Goal: Task Accomplishment & Management: Use online tool/utility

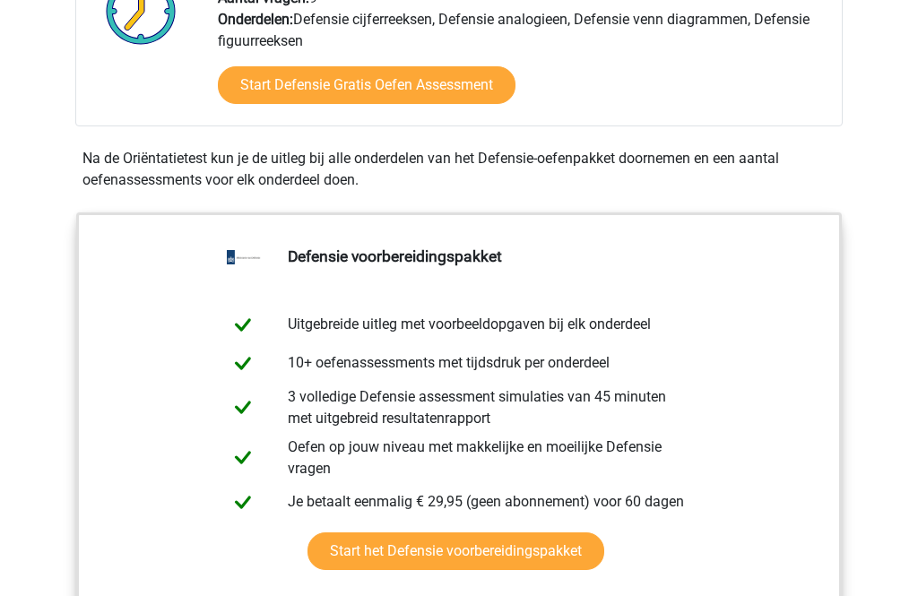
scroll to position [709, 0]
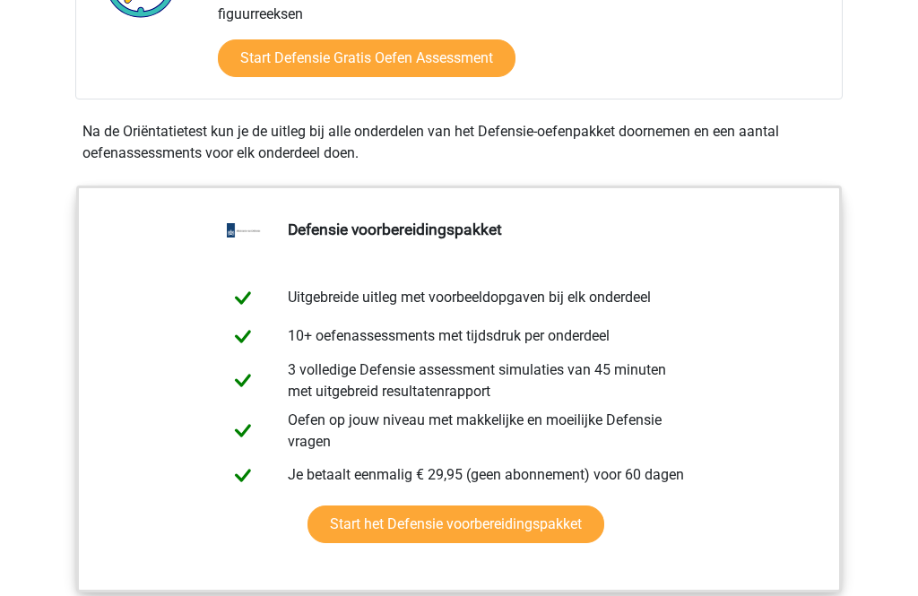
click at [559, 527] on link "Start het Defensie voorbereidingspakket" at bounding box center [455, 525] width 297 height 38
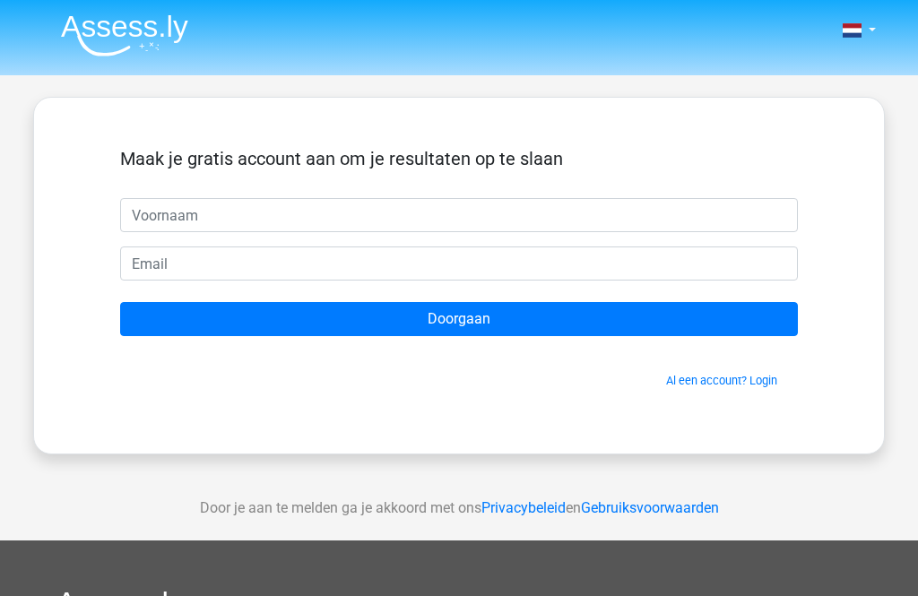
click at [171, 230] on input "text" at bounding box center [458, 215] width 677 height 34
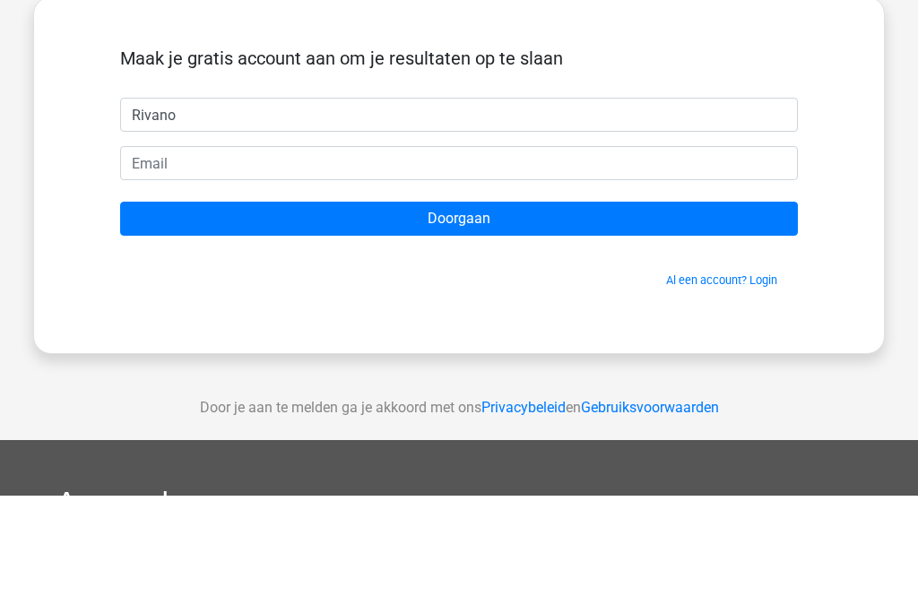
type input "Rivano"
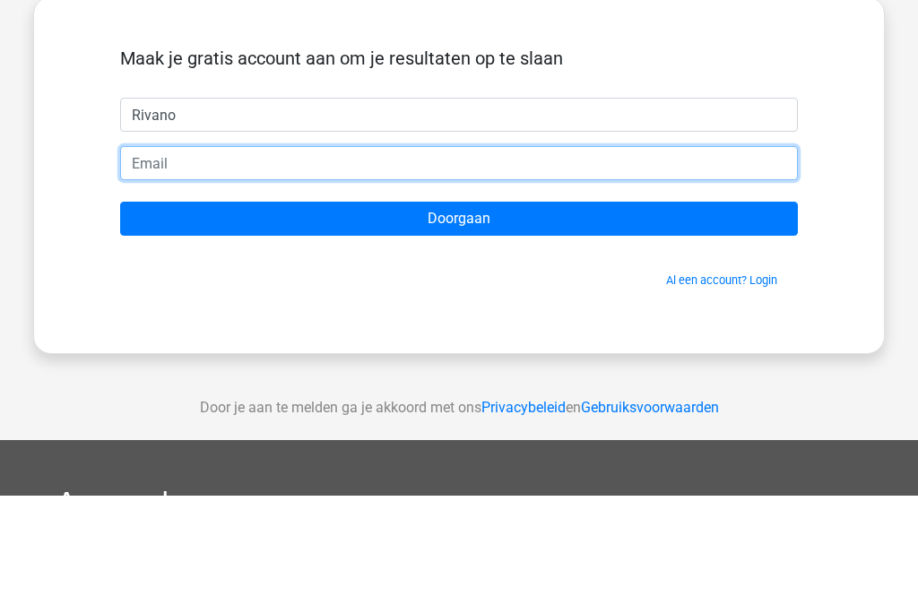
click at [141, 246] on input "email" at bounding box center [458, 263] width 677 height 34
type input "rivano23110@gmail.com"
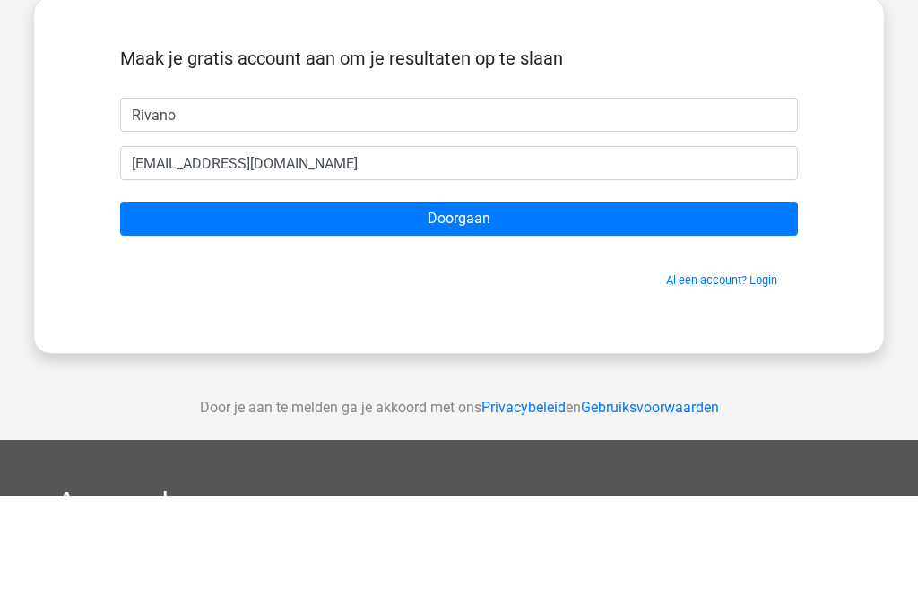
click at [171, 302] on input "Doorgaan" at bounding box center [458, 319] width 677 height 34
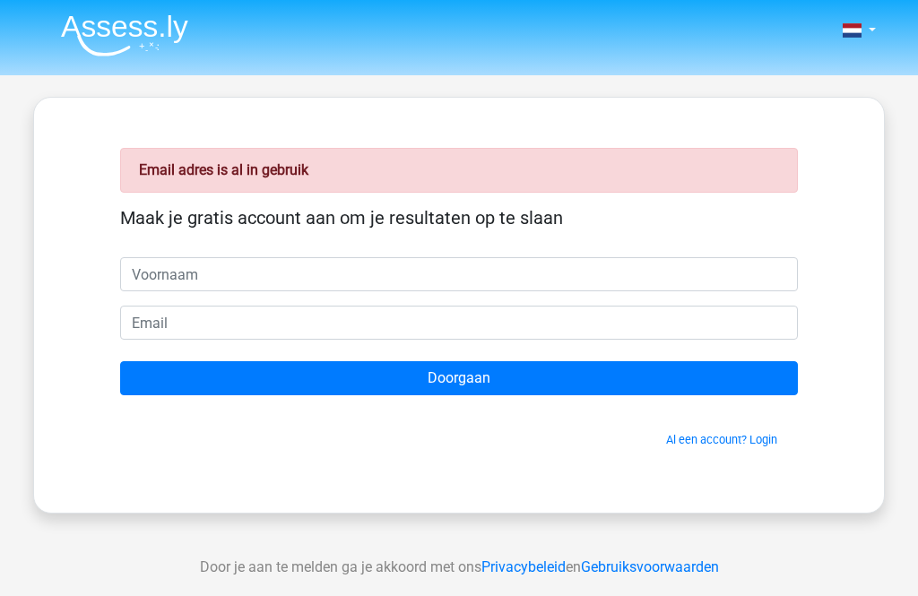
click at [758, 437] on link "Al een account? Login" at bounding box center [721, 439] width 111 height 13
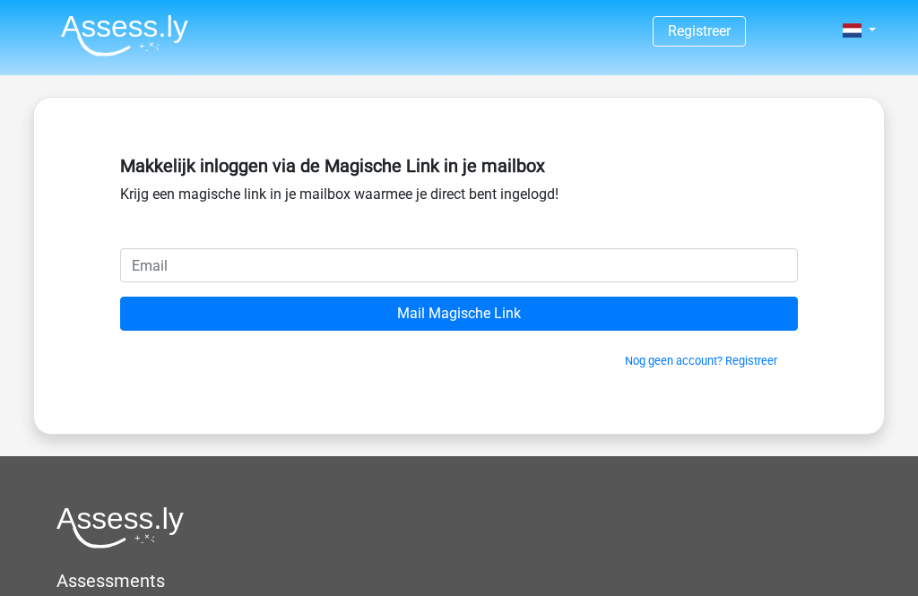
click at [165, 255] on input "email" at bounding box center [458, 265] width 677 height 34
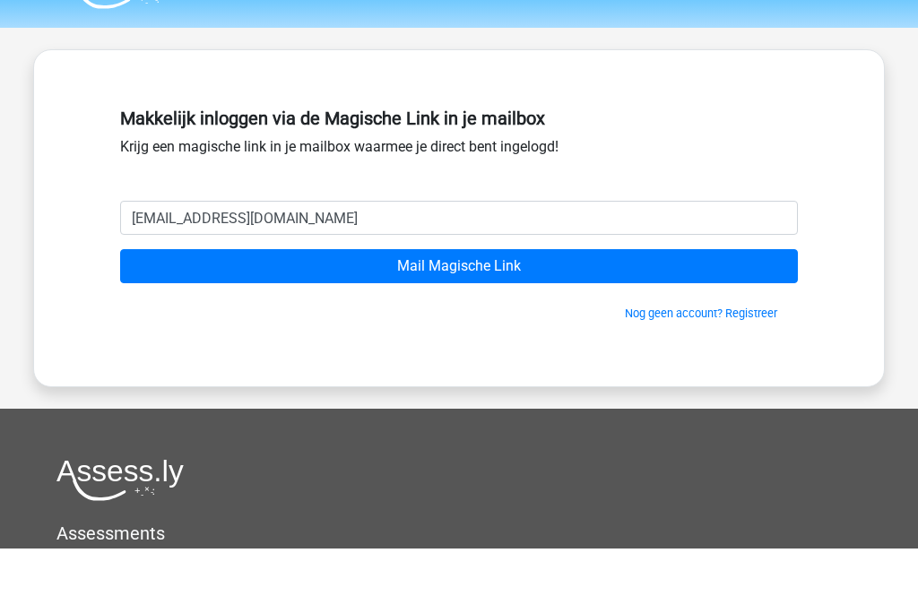
type input "rivano23110@gmail.com"
click at [855, 156] on div "Makkelijk inloggen via de Magische Link in je mailbox Krijg een magische link i…" at bounding box center [458, 266] width 851 height 338
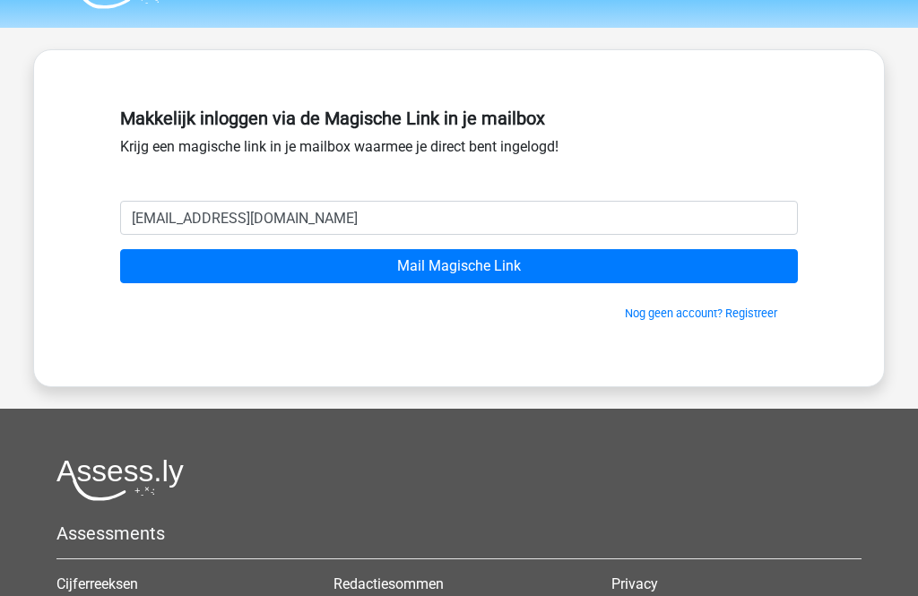
click at [678, 282] on input "Mail Magische Link" at bounding box center [458, 266] width 677 height 34
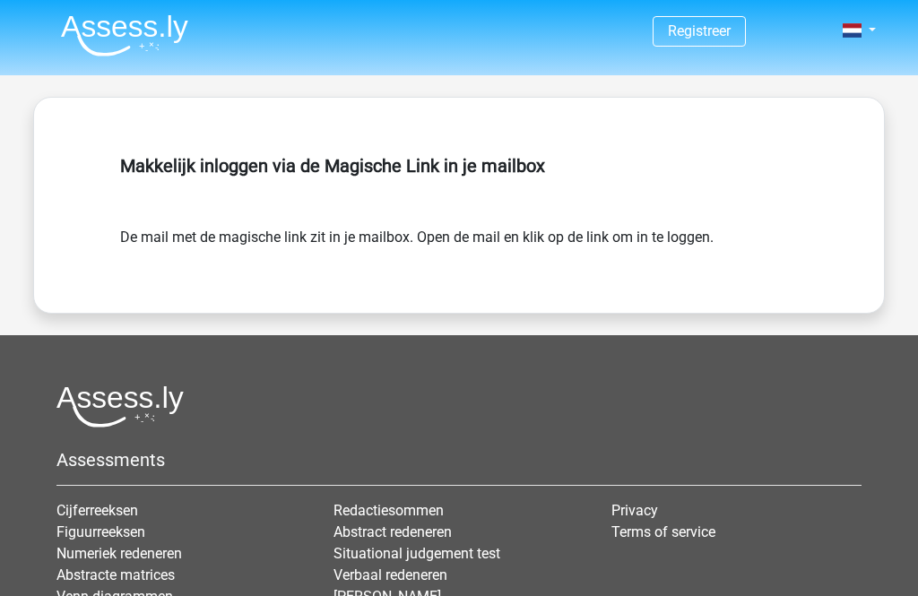
click at [659, 234] on form "De mail met de magische link zit in je mailbox. Open de mail en klik op de link…" at bounding box center [458, 238] width 677 height 22
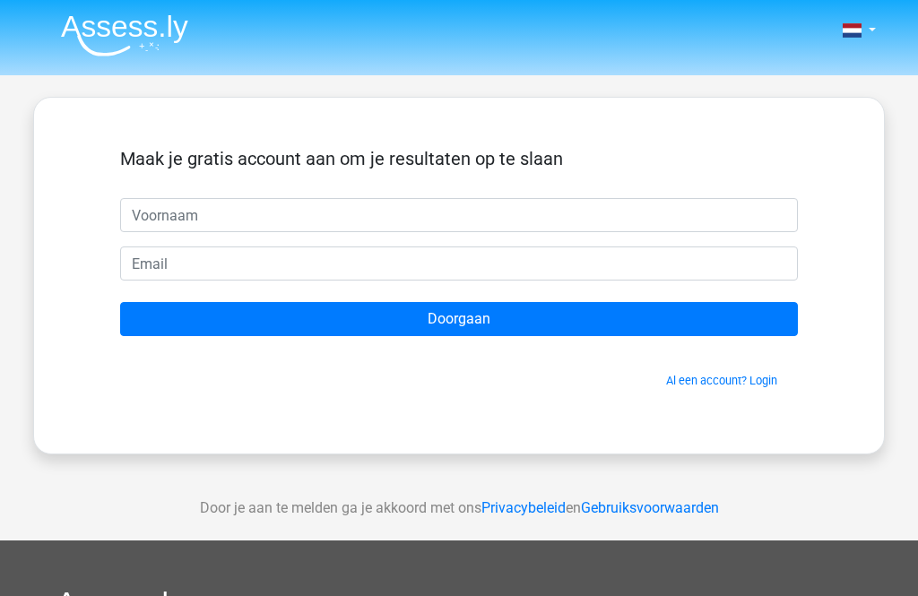
scroll to position [100, 0]
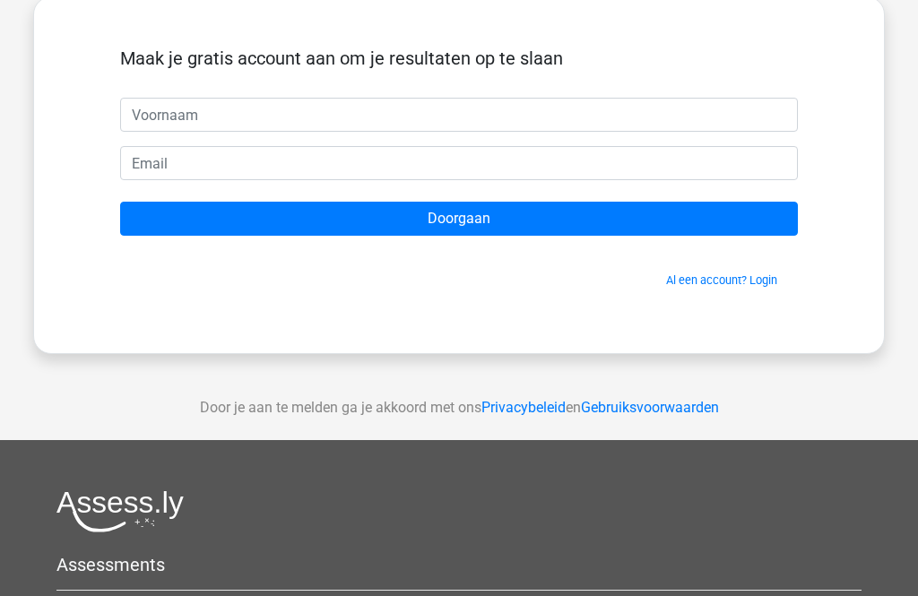
click at [754, 276] on link "Al een account? Login" at bounding box center [721, 279] width 111 height 13
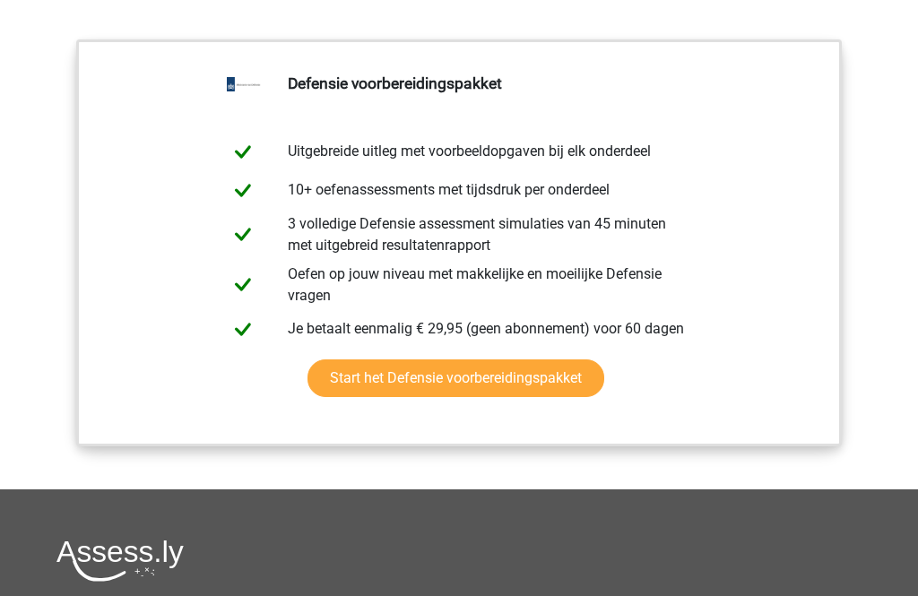
scroll to position [2011, 0]
click at [391, 387] on link "Start het Defensie voorbereidingspakket" at bounding box center [455, 380] width 297 height 38
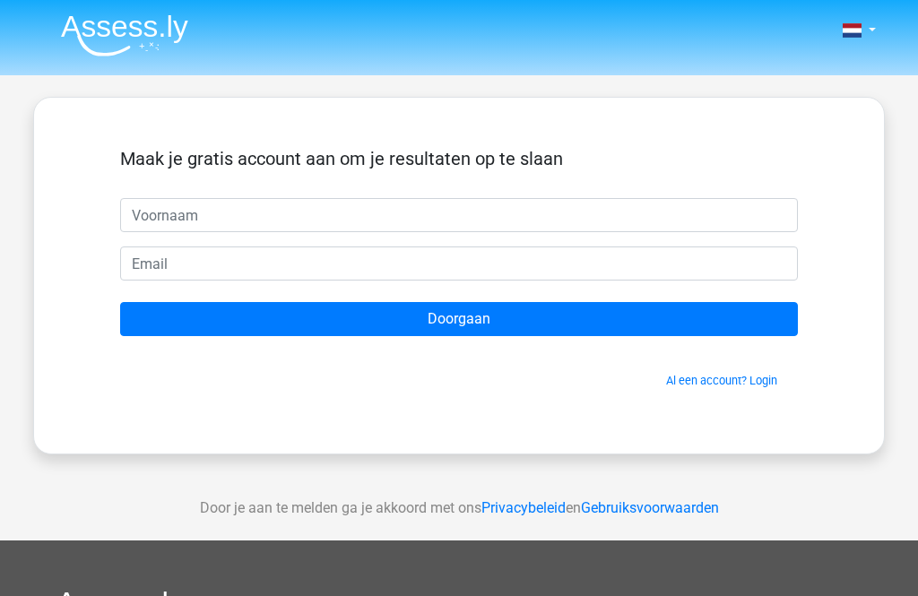
click at [155, 228] on input "text" at bounding box center [458, 215] width 677 height 34
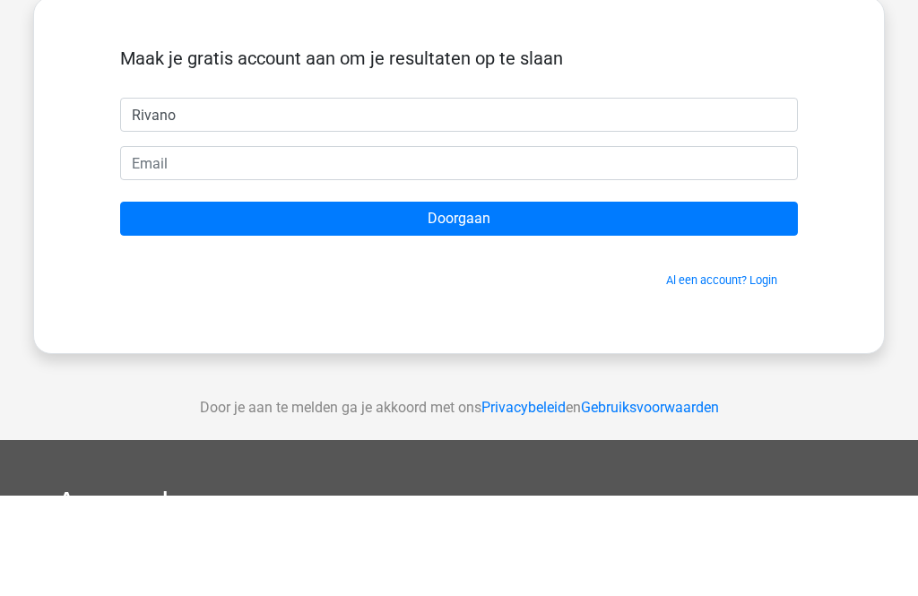
type input "Rivano"
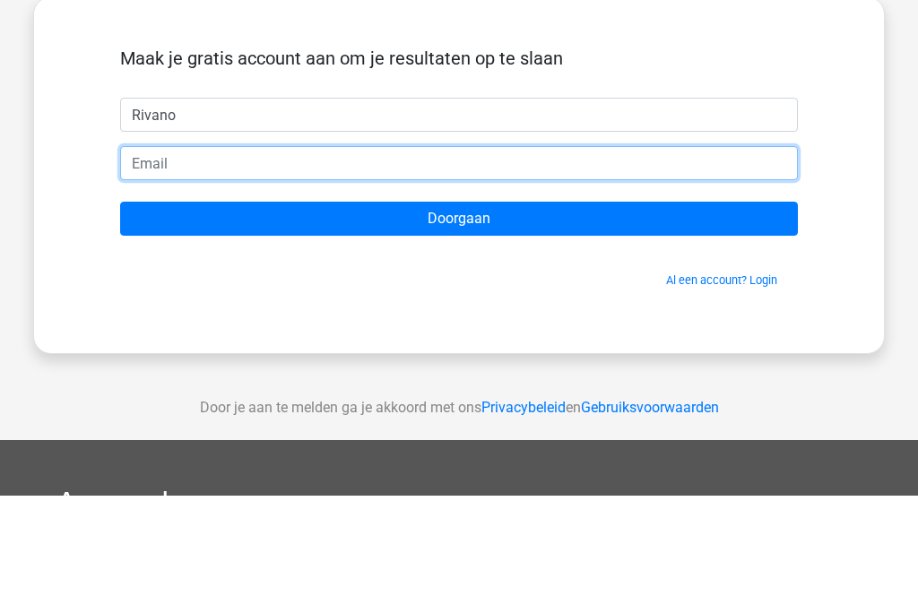
click at [173, 246] on input "email" at bounding box center [458, 263] width 677 height 34
type input "rivano23110@gmail.com"
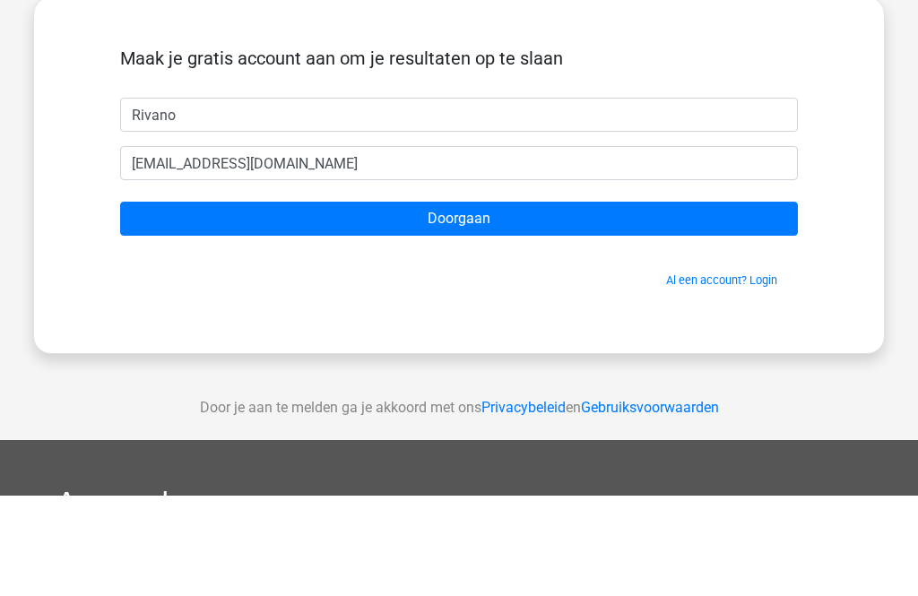
click at [226, 302] on input "Doorgaan" at bounding box center [458, 319] width 677 height 34
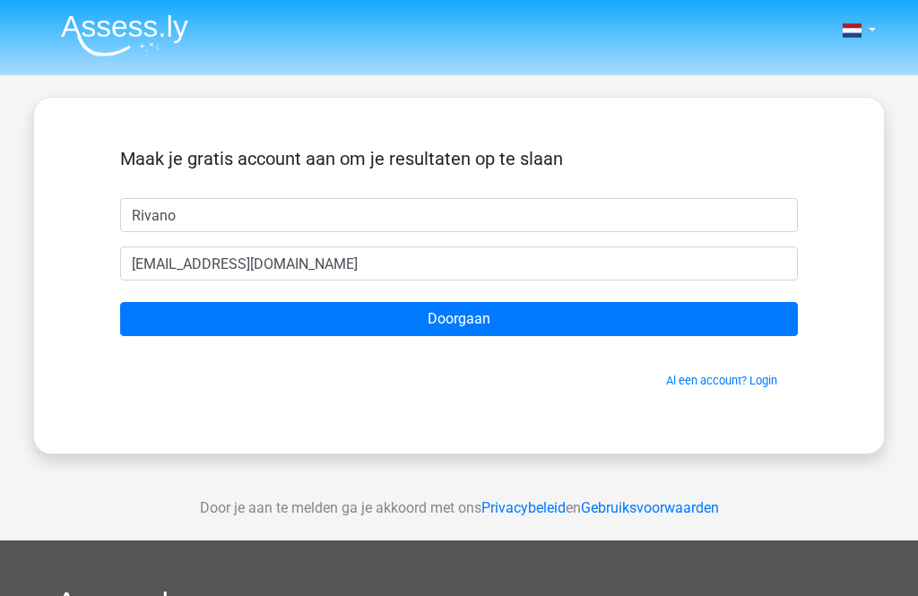
scroll to position [100, 0]
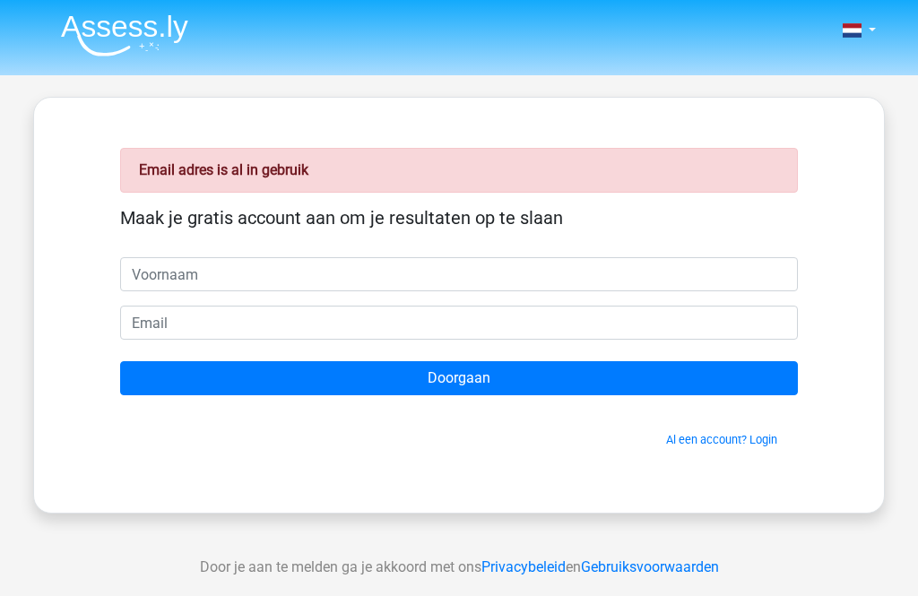
click at [654, 278] on input "text" at bounding box center [458, 274] width 677 height 34
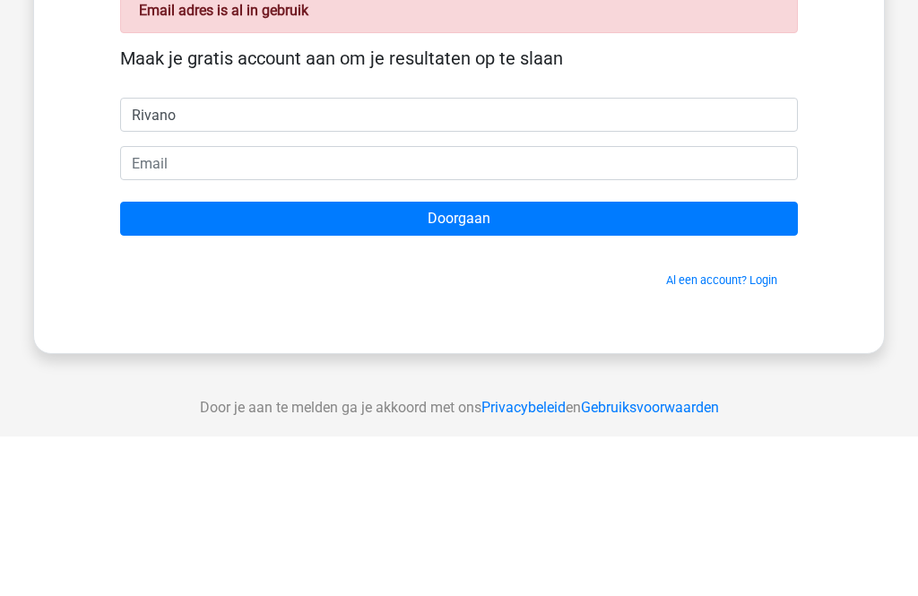
type input "Rivano"
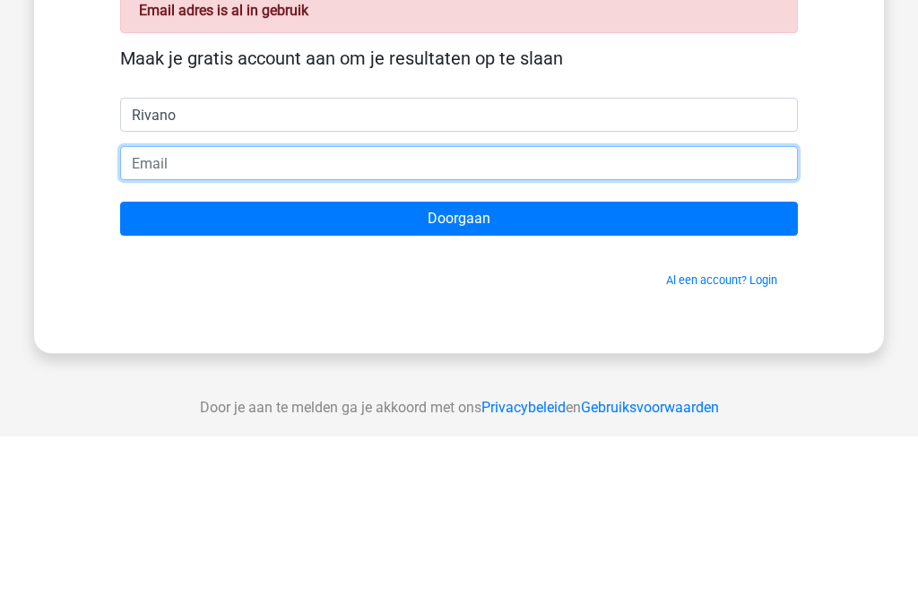
click at [148, 306] on input "email" at bounding box center [458, 323] width 677 height 34
type input "rivano23110@gmail.com"
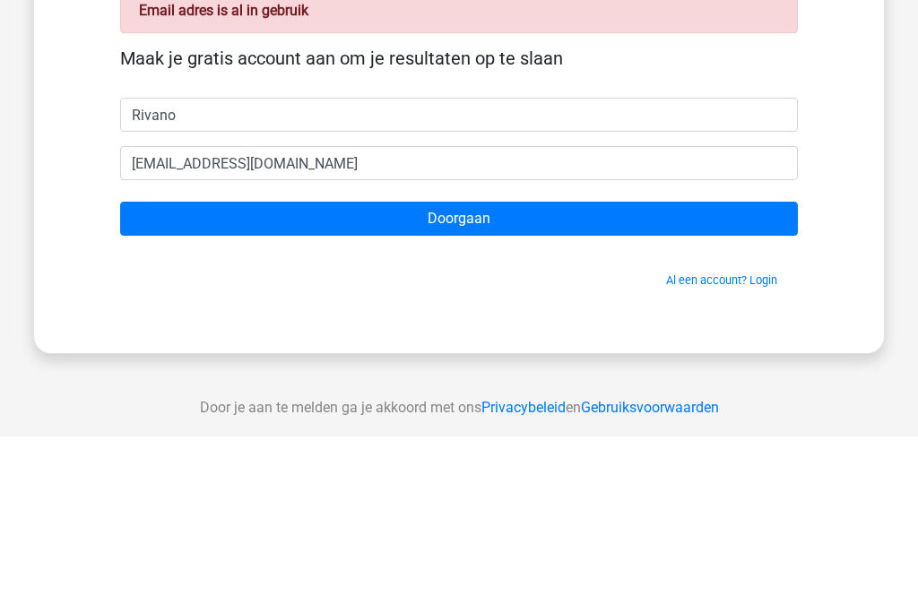
click at [873, 153] on div "Email adres is al in gebruik Maak je gratis account aan om je resultaten op te …" at bounding box center [458, 305] width 851 height 417
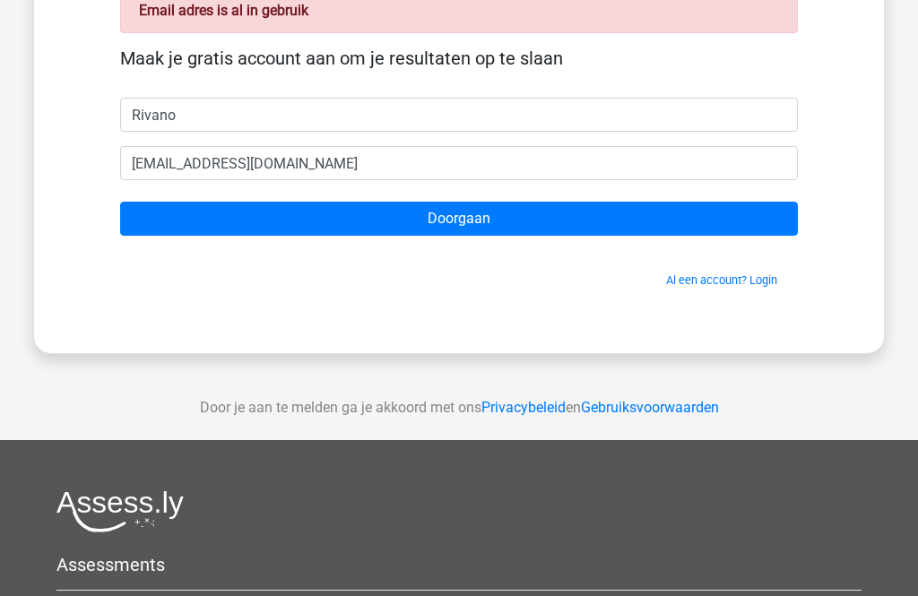
click at [249, 222] on input "Doorgaan" at bounding box center [458, 219] width 677 height 34
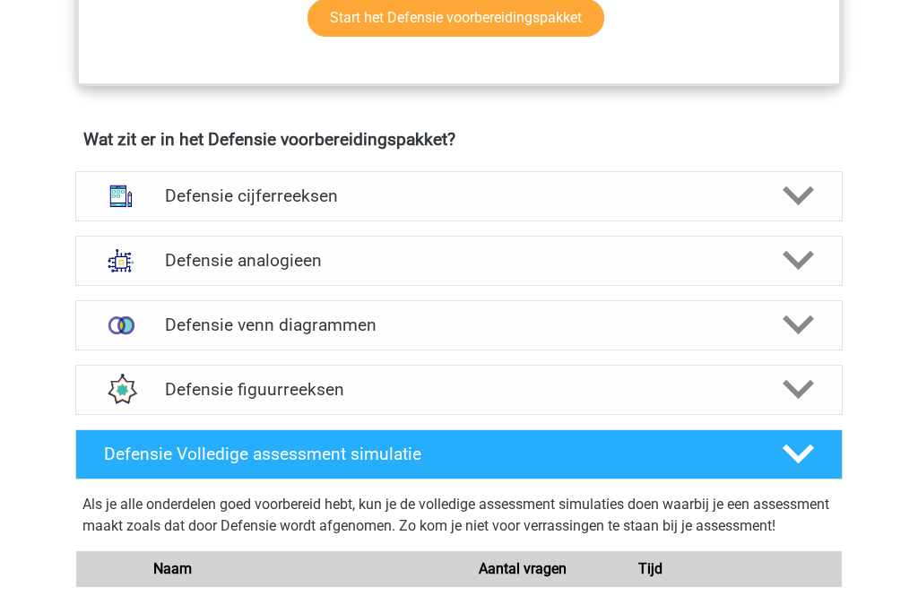
scroll to position [1216, 0]
click at [781, 203] on div at bounding box center [796, 195] width 61 height 31
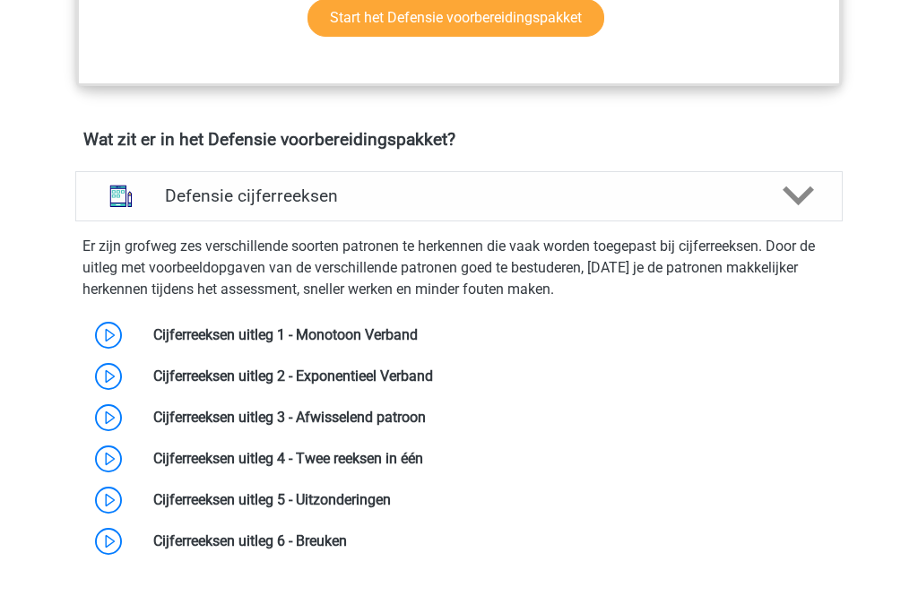
click at [813, 196] on icon at bounding box center [797, 195] width 31 height 31
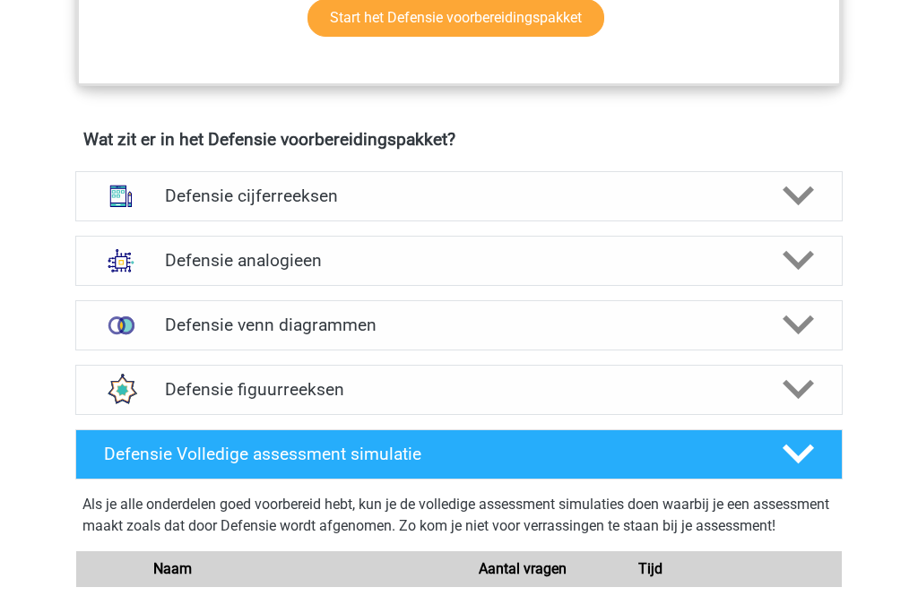
click at [789, 278] on div "Defensie analogieen" at bounding box center [458, 261] width 767 height 50
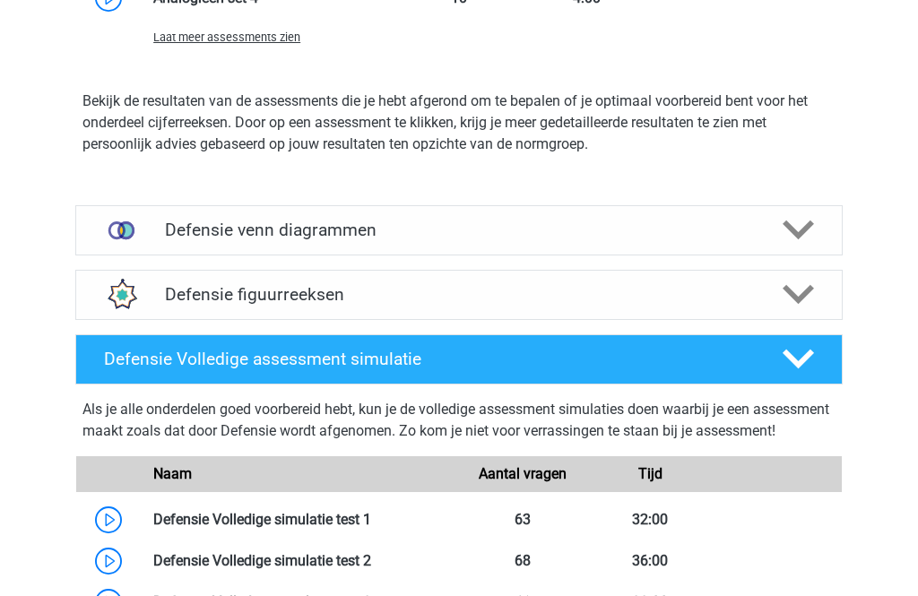
scroll to position [2497, 0]
click at [184, 295] on h4 "Defensie figuurreeksen" at bounding box center [458, 294] width 587 height 21
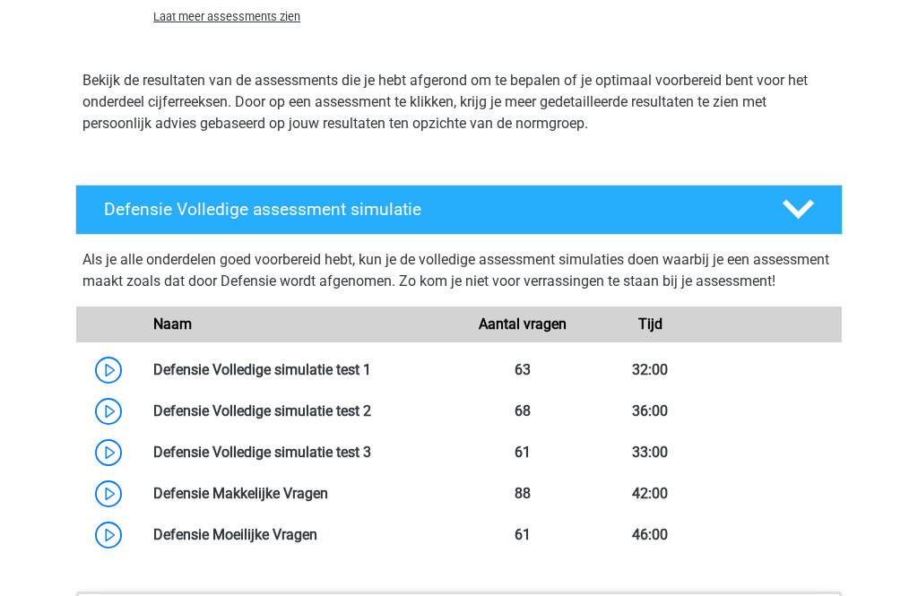
scroll to position [3407, 0]
click at [371, 378] on link at bounding box center [371, 369] width 0 height 17
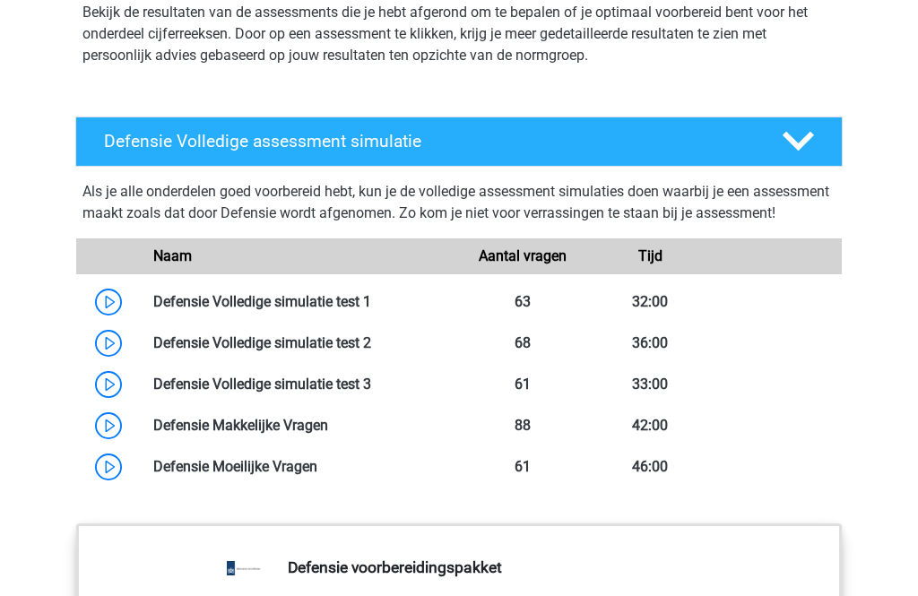
scroll to position [3476, 0]
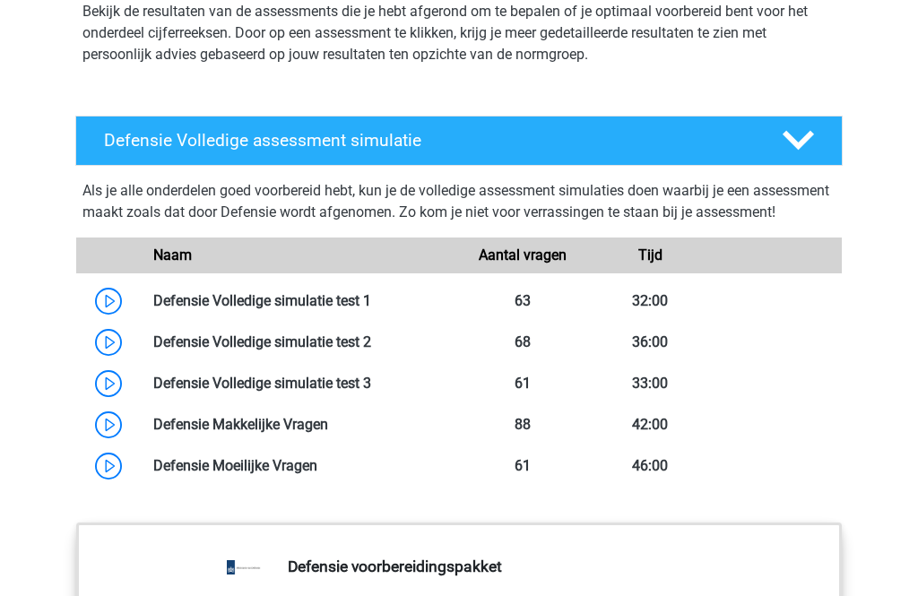
click at [371, 350] on link at bounding box center [371, 341] width 0 height 17
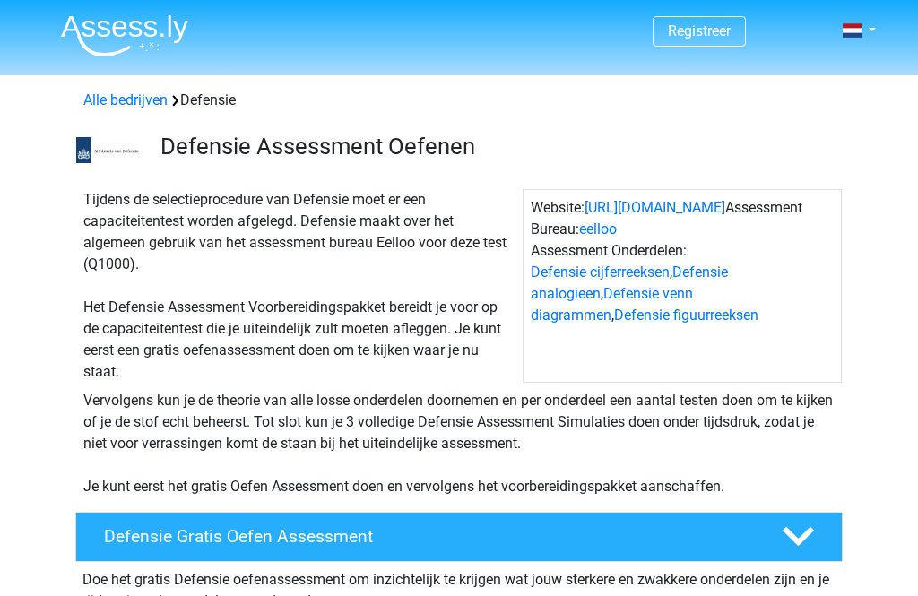
scroll to position [3533, 0]
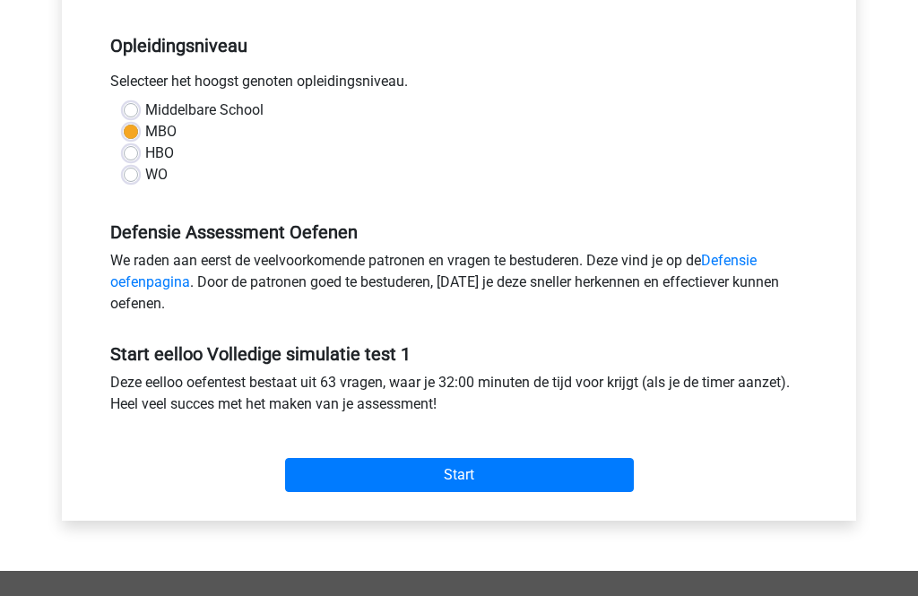
scroll to position [366, 0]
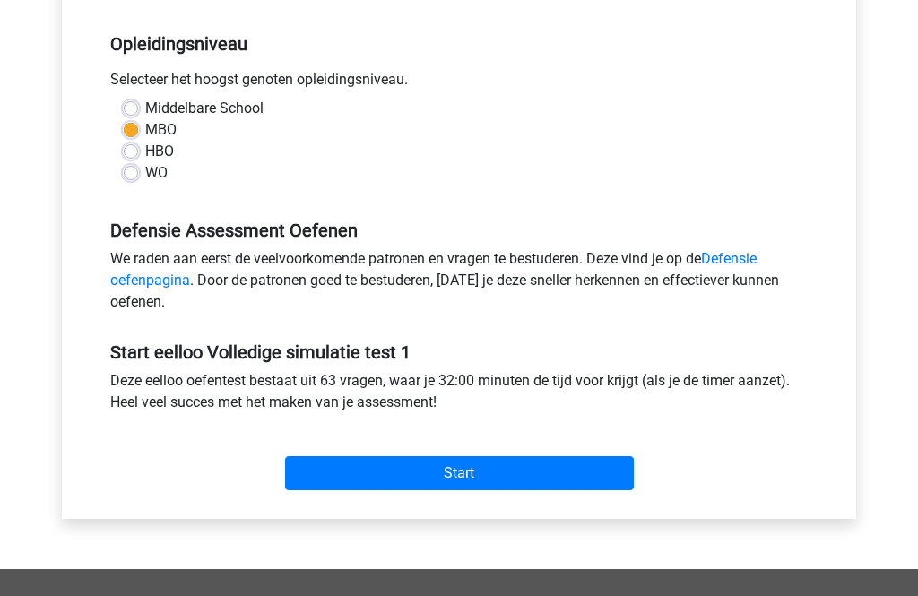
click at [351, 470] on input "Start" at bounding box center [459, 473] width 349 height 34
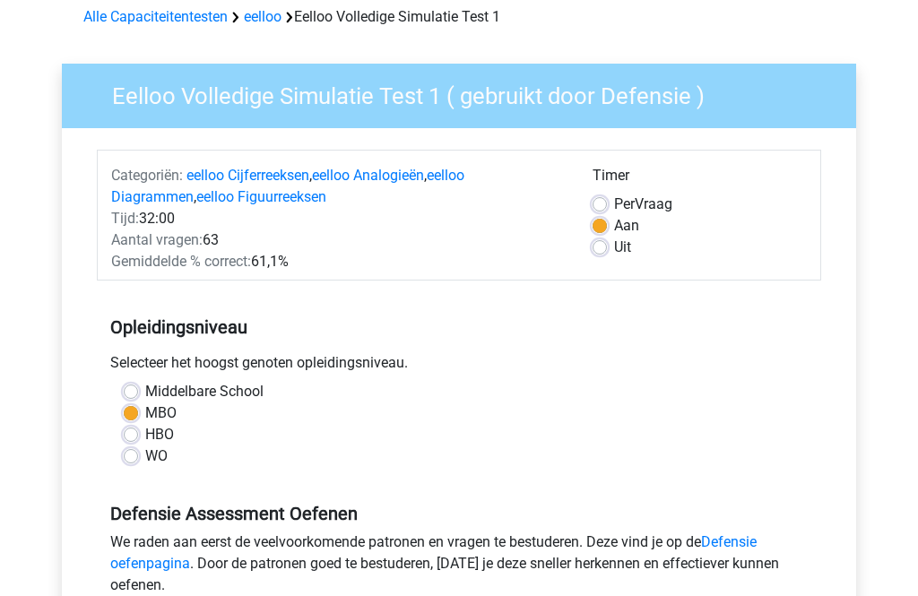
scroll to position [0, 0]
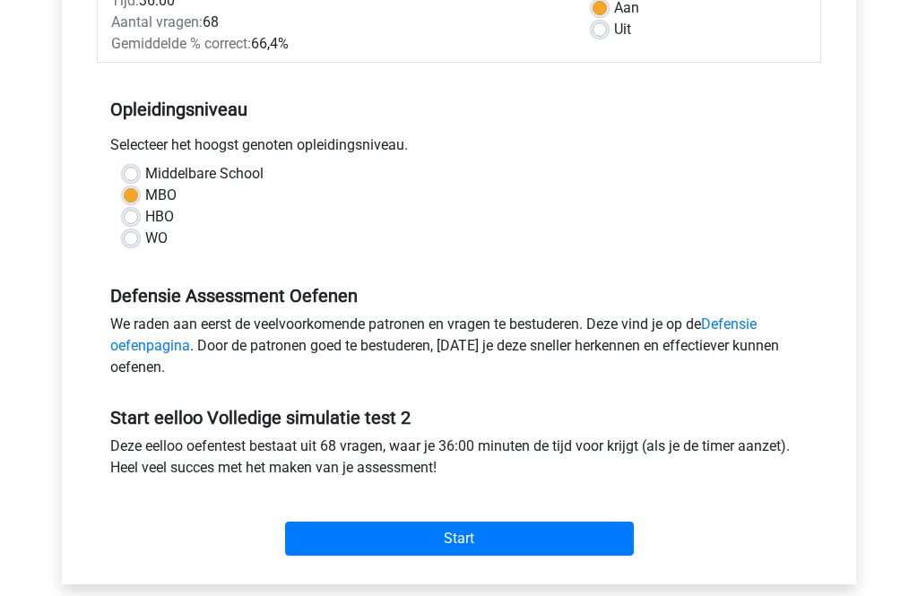
scroll to position [305, 0]
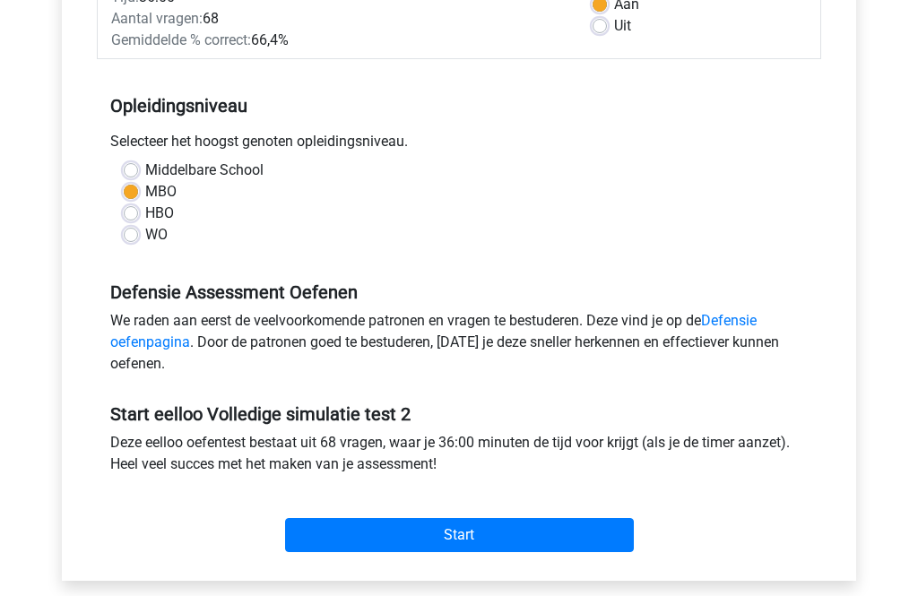
click at [576, 531] on input "Start" at bounding box center [459, 535] width 349 height 34
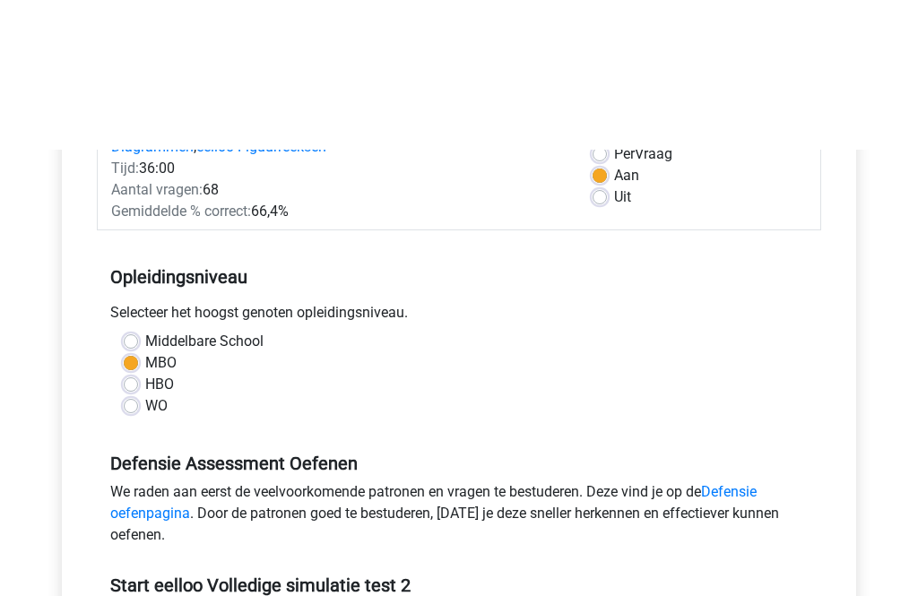
scroll to position [0, 0]
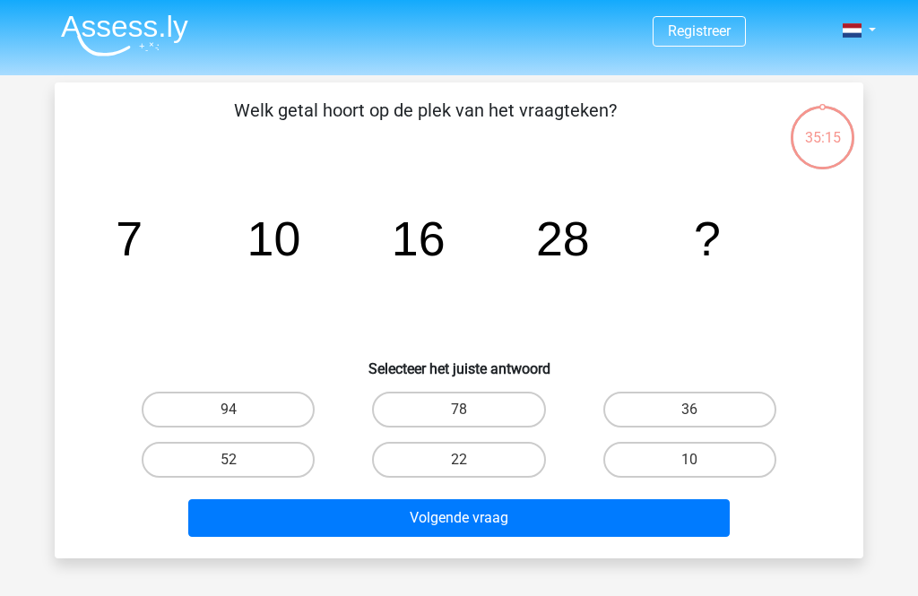
click at [278, 465] on label "52" at bounding box center [228, 460] width 173 height 36
click at [240, 465] on input "52" at bounding box center [234, 466] width 12 height 12
radio input "true"
click at [444, 522] on button "Volgende vraag" at bounding box center [459, 518] width 542 height 38
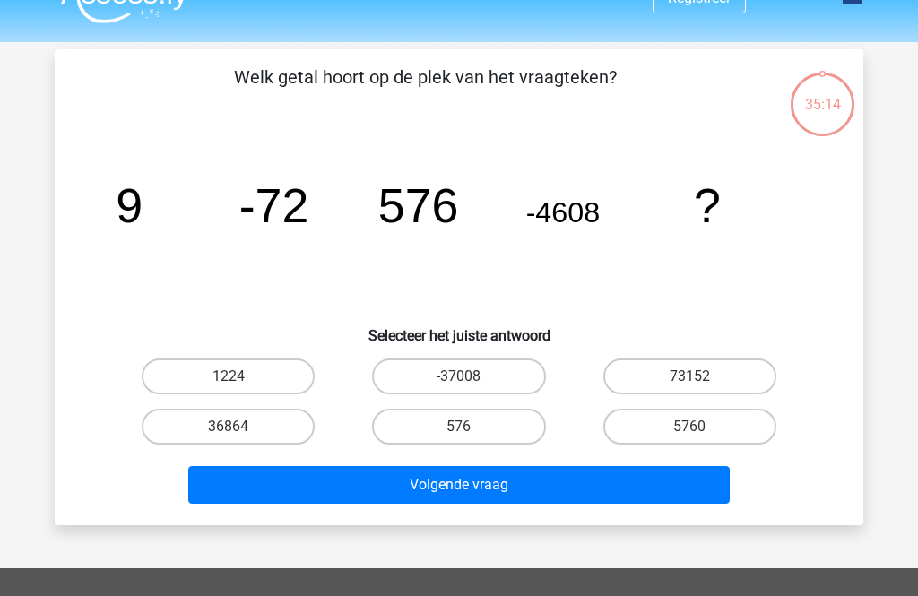
scroll to position [82, 0]
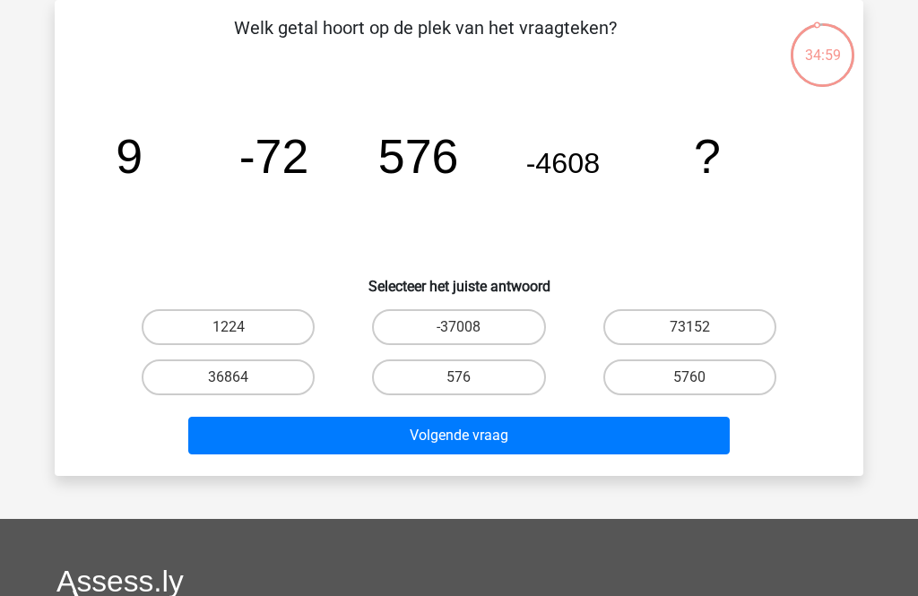
click at [203, 333] on label "1224" at bounding box center [228, 327] width 173 height 36
click at [228, 333] on input "1224" at bounding box center [234, 333] width 12 height 12
radio input "true"
click at [305, 439] on button "Volgende vraag" at bounding box center [459, 436] width 542 height 38
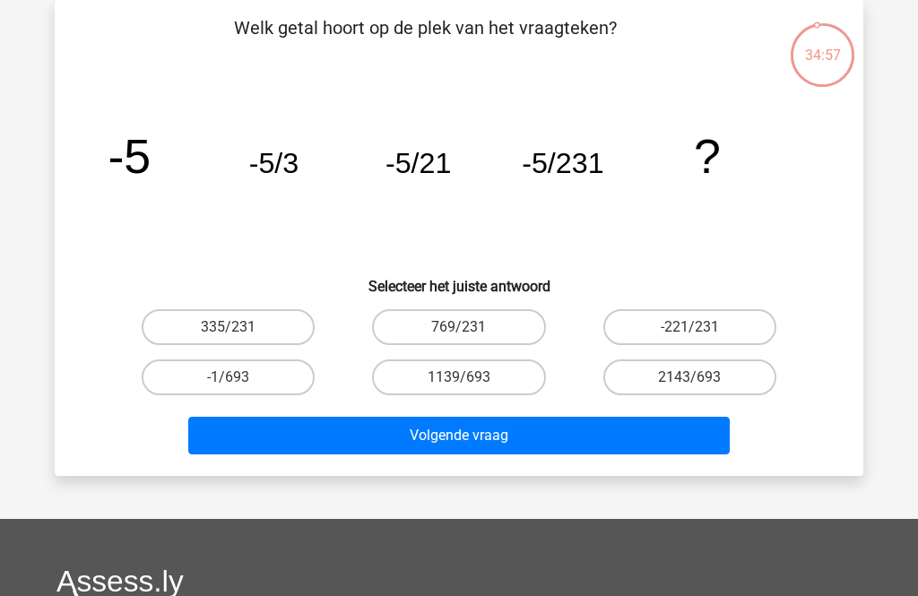
click at [332, 435] on button "Volgende vraag" at bounding box center [459, 436] width 542 height 38
click at [289, 427] on button "Volgende vraag" at bounding box center [459, 436] width 542 height 38
click at [231, 381] on input "-1/693" at bounding box center [234, 383] width 12 height 12
radio input "true"
click at [291, 437] on button "Volgende vraag" at bounding box center [459, 436] width 542 height 38
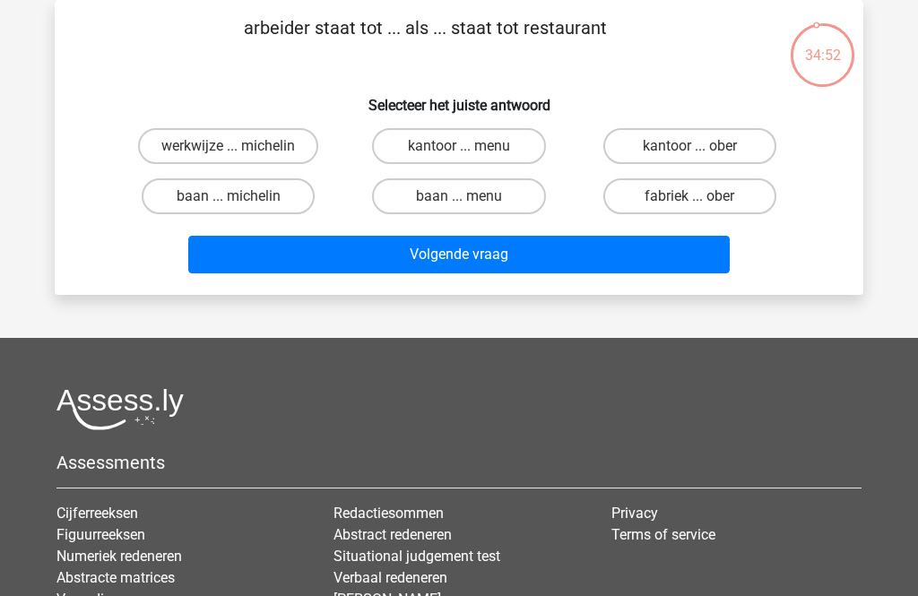
scroll to position [0, 0]
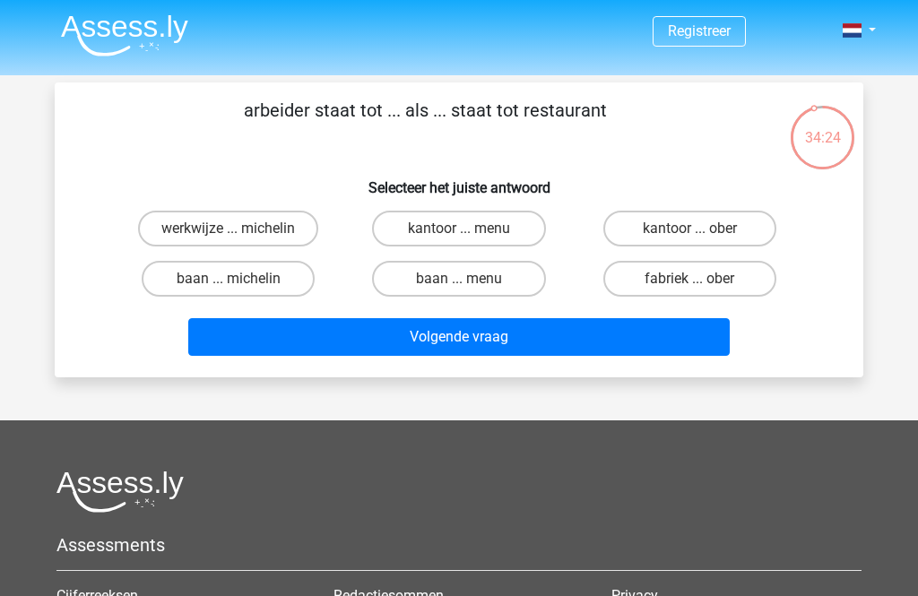
click at [481, 263] on label "baan ... menu" at bounding box center [458, 279] width 173 height 36
click at [470, 279] on input "baan ... menu" at bounding box center [465, 285] width 12 height 12
radio input "true"
click at [471, 323] on button "Volgende vraag" at bounding box center [459, 337] width 542 height 38
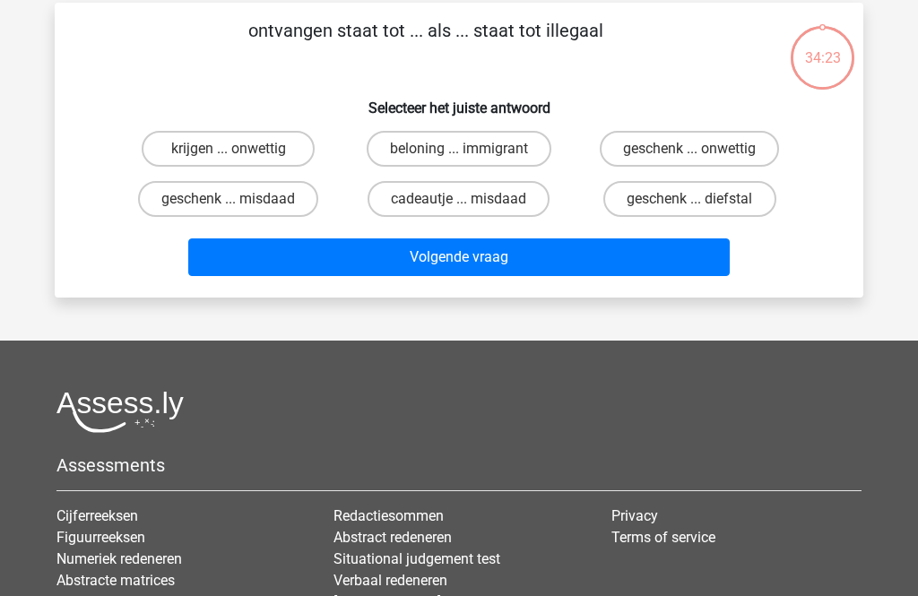
scroll to position [82, 0]
